Goal: Task Accomplishment & Management: Use online tool/utility

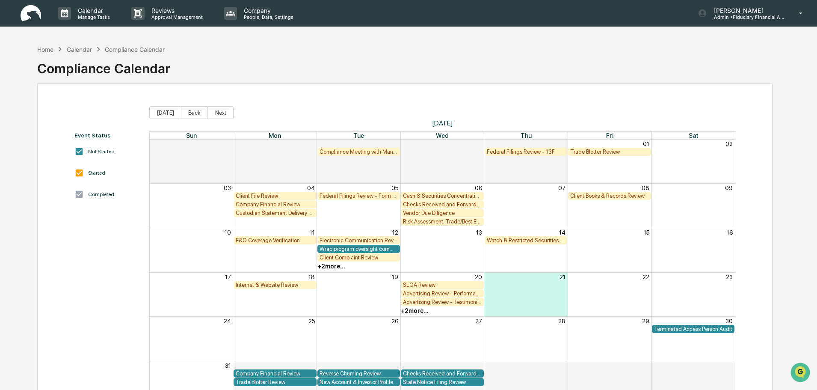
click at [25, 18] on img at bounding box center [31, 13] width 21 height 17
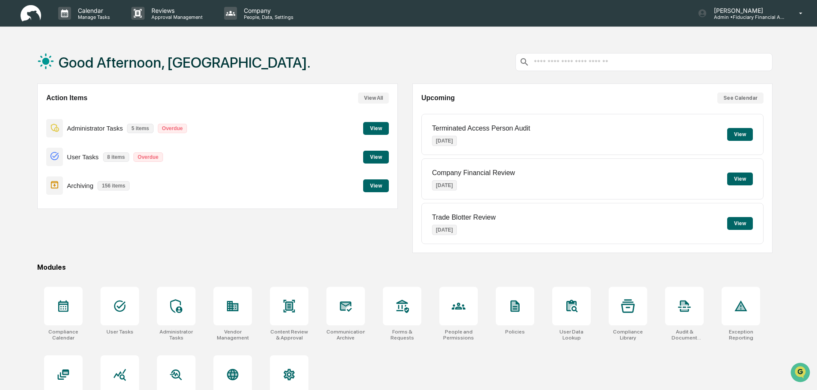
click at [374, 185] on button "View" at bounding box center [376, 185] width 26 height 13
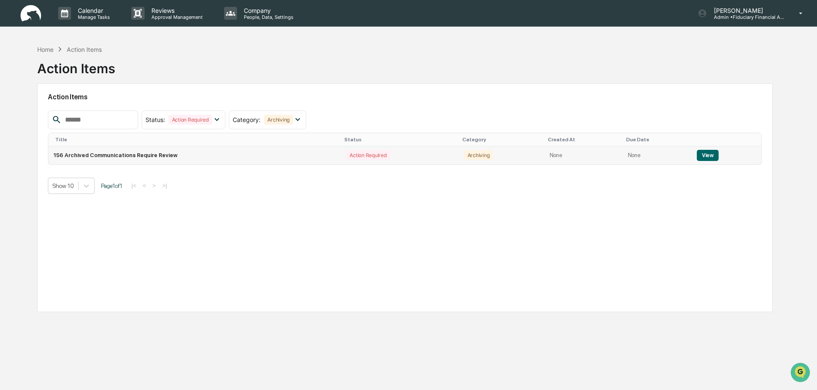
click at [701, 154] on button "View" at bounding box center [708, 155] width 22 height 11
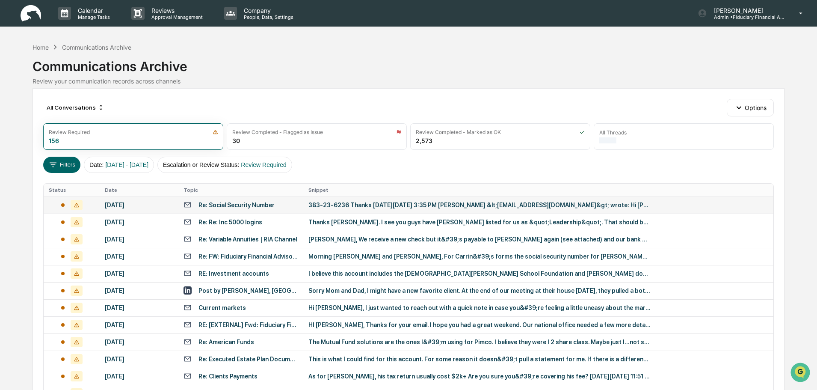
click at [299, 207] on td "Re: Social Security Number" at bounding box center [240, 204] width 125 height 17
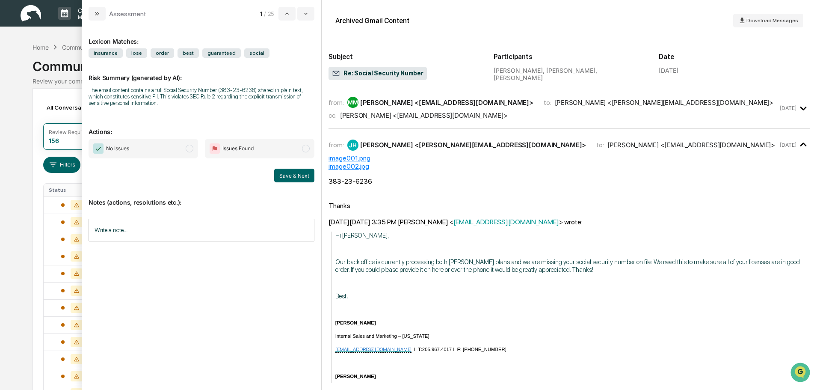
click at [21, 104] on div "Calendar Manage Tasks Reviews Approval Management Company People, Data, Setting…" at bounding box center [408, 336] width 817 height 673
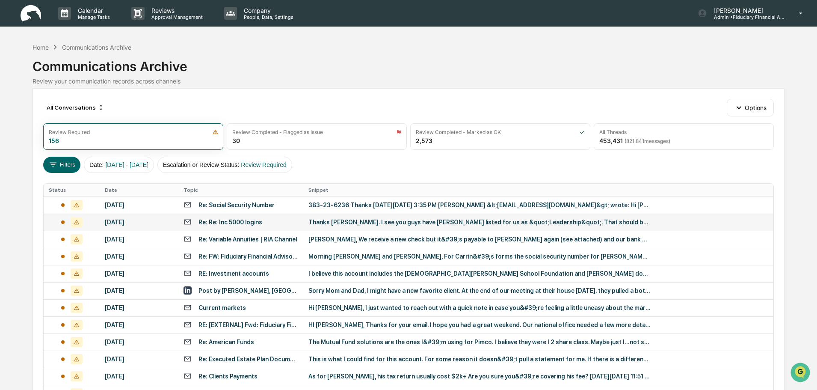
click at [316, 223] on div "Thanks [PERSON_NAME]. I see you guys have [PERSON_NAME] listed for us as &quot;…" at bounding box center [480, 222] width 342 height 7
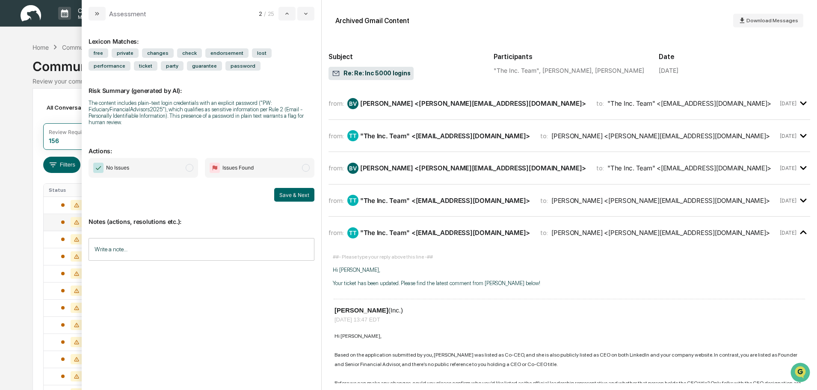
scroll to position [171, 0]
click at [169, 167] on span "No Issues" at bounding box center [144, 168] width 110 height 20
click at [302, 193] on button "Save & Next" at bounding box center [294, 195] width 40 height 14
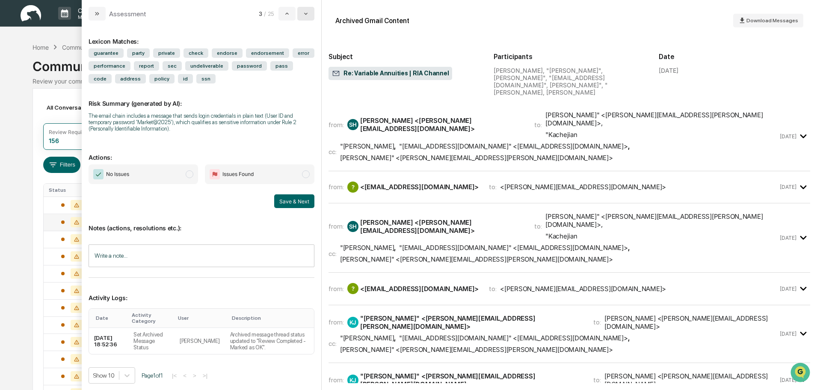
click at [308, 15] on icon "modal" at bounding box center [306, 13] width 7 height 7
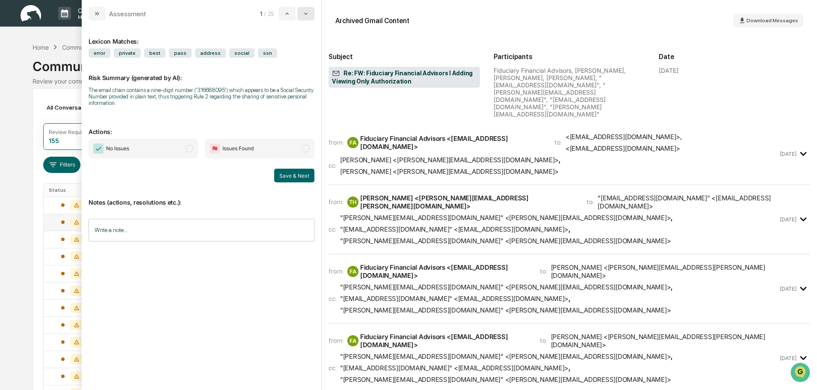
click at [308, 15] on icon "modal" at bounding box center [306, 13] width 7 height 7
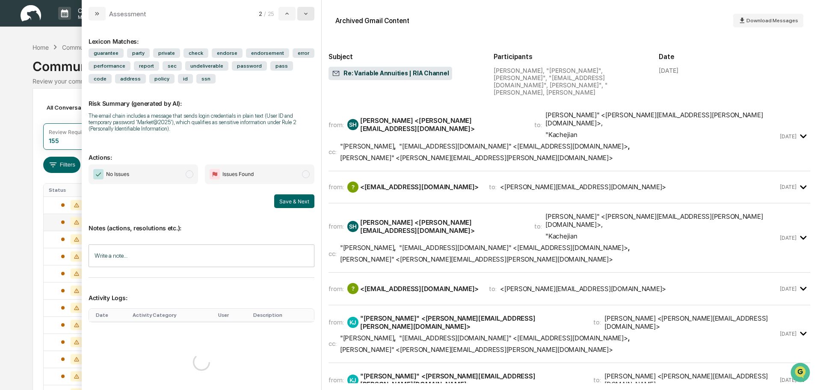
click at [308, 15] on icon "modal" at bounding box center [306, 13] width 7 height 7
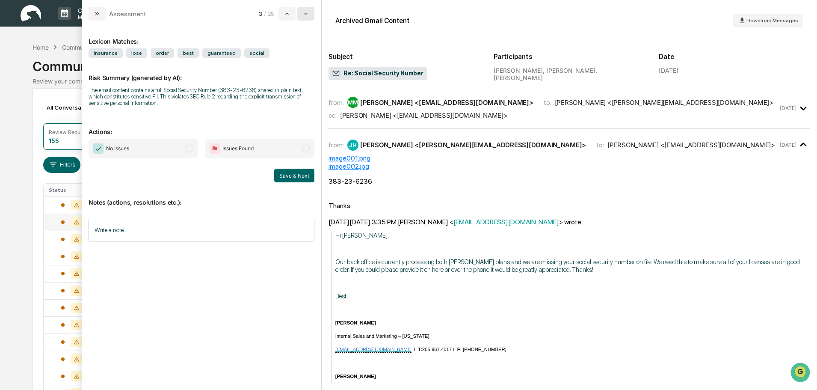
click at [308, 15] on icon "modal" at bounding box center [306, 13] width 7 height 7
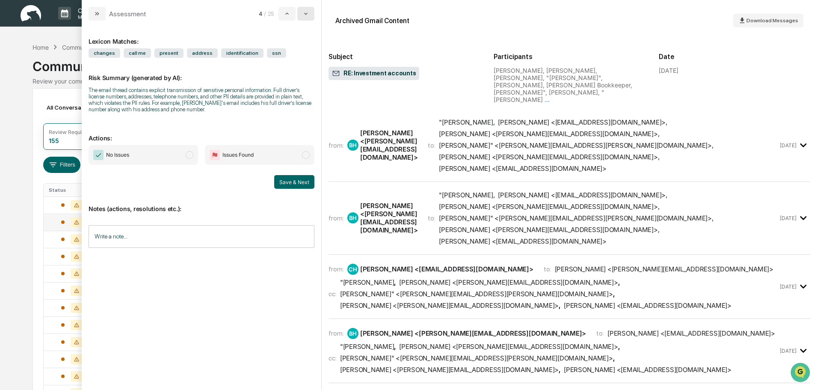
click at [308, 15] on icon "modal" at bounding box center [306, 13] width 7 height 7
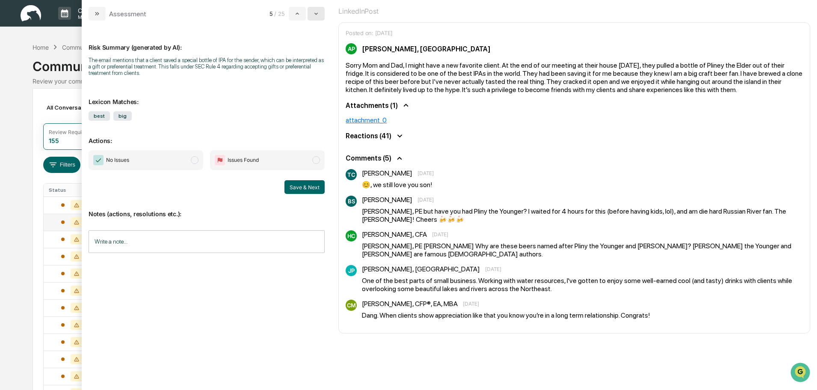
click at [325, 13] on button "modal" at bounding box center [316, 14] width 17 height 14
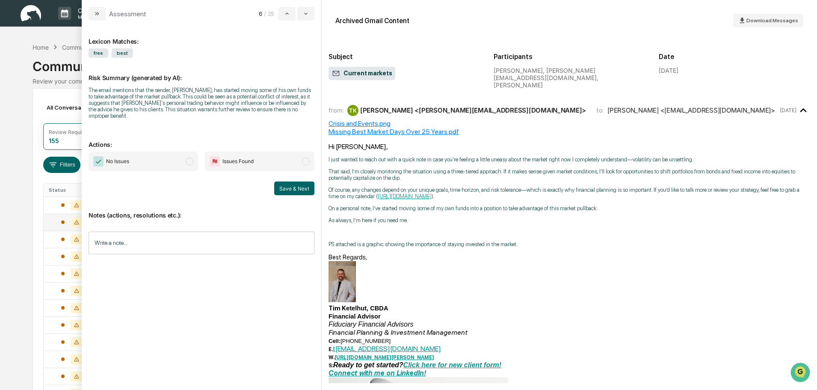
click at [325, 13] on div "Archived Gmail Content Download Messages Subject Current markets Participants […" at bounding box center [570, 195] width 496 height 390
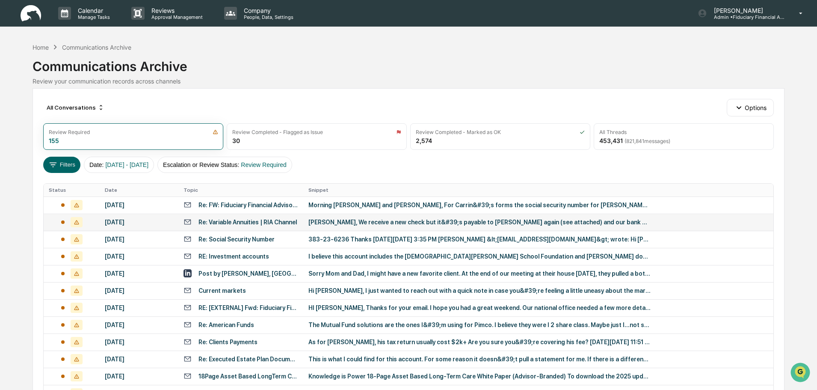
click at [18, 46] on div "Calendar Manage Tasks Reviews Approval Management Company People, Data, Setting…" at bounding box center [408, 336] width 817 height 673
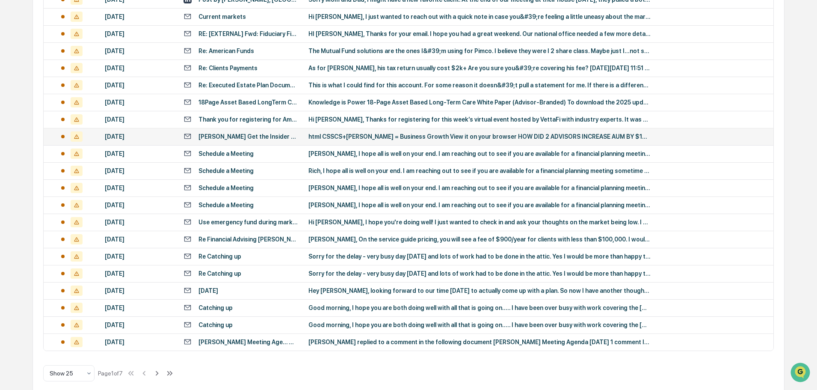
scroll to position [283, 0]
